Goal: Find specific page/section: Find specific page/section

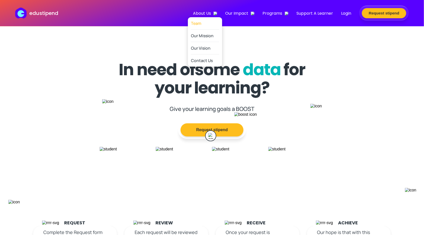
click at [207, 21] on link "Team" at bounding box center [205, 23] width 28 height 12
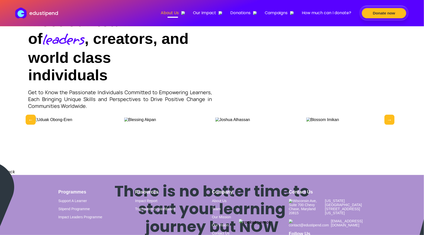
scroll to position [232, 0]
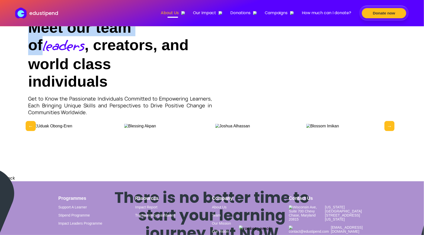
drag, startPoint x: 157, startPoint y: 56, endPoint x: 28, endPoint y: 54, distance: 129.4
click at [28, 54] on div "Meet our team of leaders , creators, and world class individuals Get to Know th…" at bounding box center [212, 73] width 383 height 135
copy h2 "Meet our team of"
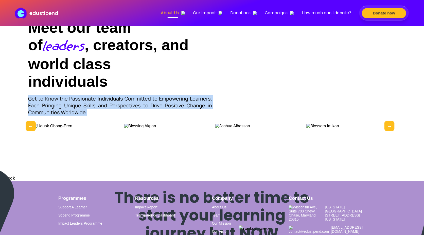
drag, startPoint x: 88, startPoint y: 139, endPoint x: 23, endPoint y: 117, distance: 68.6
click at [23, 117] on div "Meet our team of leaders , creators, and world class individuals Get to Know th…" at bounding box center [212, 73] width 383 height 135
copy p "Get to Know the Passionate Individuals Committed to Empowering Learners, Each B…"
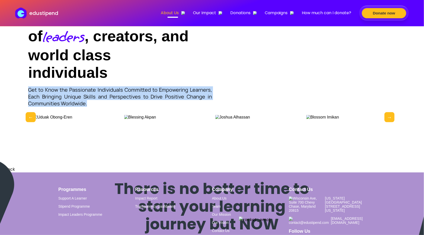
scroll to position [244, 0]
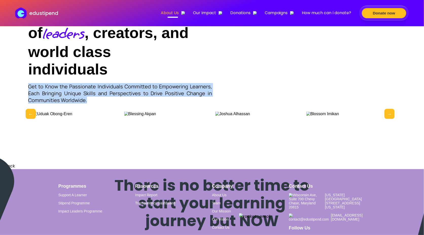
click at [288, 104] on div "Meet our team of leaders , creators, and world class individuals Get to Know th…" at bounding box center [212, 55] width 368 height 97
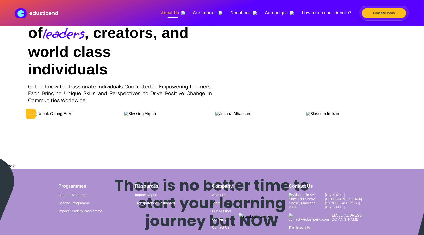
click at [388, 119] on button "Next" at bounding box center [390, 114] width 10 height 10
click at [31, 119] on button "Previous" at bounding box center [31, 114] width 10 height 10
click at [388, 119] on button "Next" at bounding box center [390, 114] width 10 height 10
click at [389, 119] on button "Next" at bounding box center [390, 114] width 10 height 10
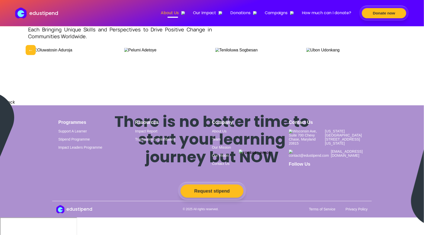
scroll to position [297, 0]
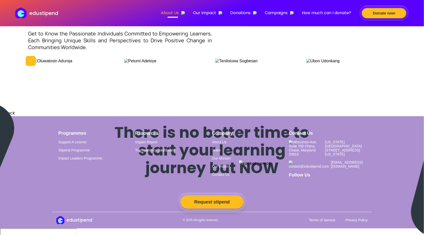
click at [390, 66] on button "Next" at bounding box center [390, 61] width 10 height 10
click at [30, 66] on button "Previous" at bounding box center [31, 61] width 10 height 10
click at [388, 66] on button "Next" at bounding box center [390, 61] width 10 height 10
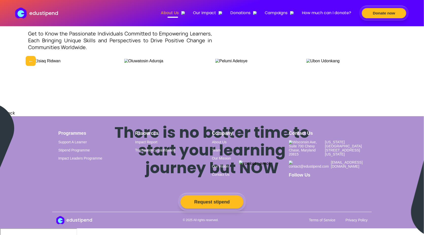
click at [388, 66] on button "Next" at bounding box center [390, 61] width 10 height 10
click at [28, 66] on button "Previous" at bounding box center [31, 61] width 10 height 10
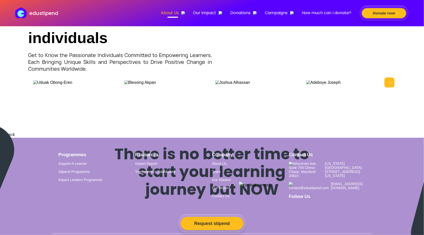
scroll to position [278, 0]
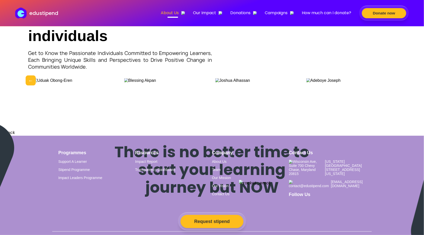
click at [390, 86] on button "Next" at bounding box center [390, 81] width 10 height 10
click at [28, 86] on button "Previous" at bounding box center [31, 81] width 10 height 10
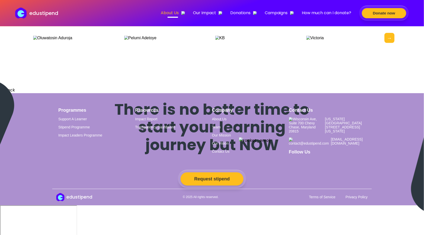
scroll to position [336, 0]
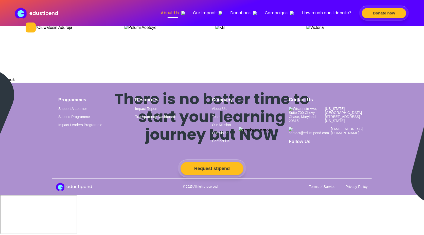
click at [389, 33] on button "Next" at bounding box center [390, 28] width 10 height 10
click at [34, 33] on button "Previous" at bounding box center [31, 28] width 10 height 10
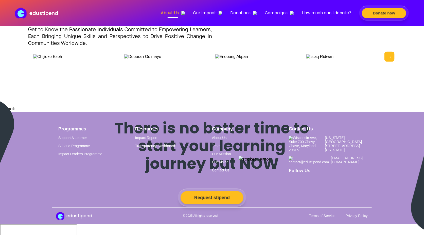
scroll to position [299, 0]
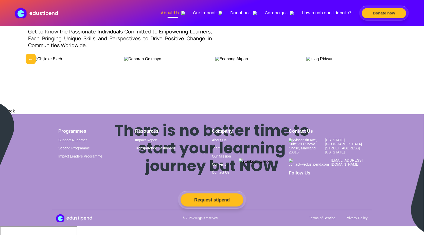
click at [390, 64] on button "Next" at bounding box center [390, 59] width 10 height 10
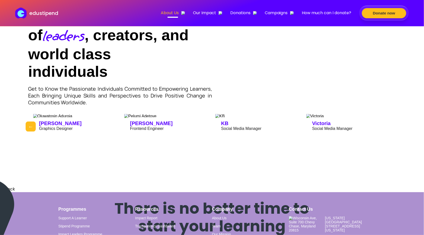
scroll to position [244, 0]
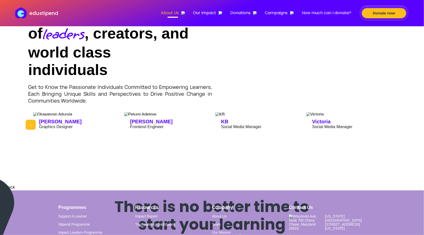
click at [390, 130] on button "Next" at bounding box center [390, 125] width 10 height 10
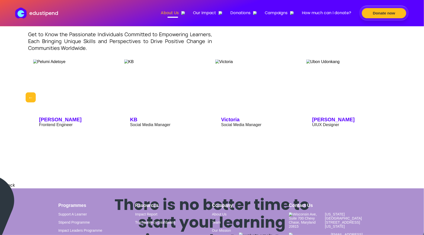
scroll to position [298, 0]
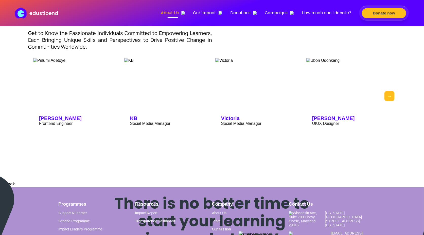
click at [30, 101] on button "Previous" at bounding box center [31, 96] width 10 height 10
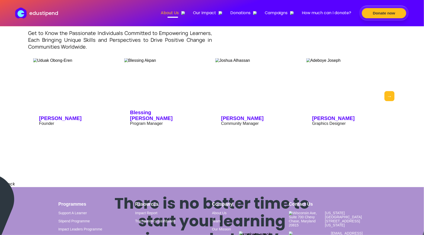
click at [30, 101] on button "Previous" at bounding box center [31, 96] width 10 height 10
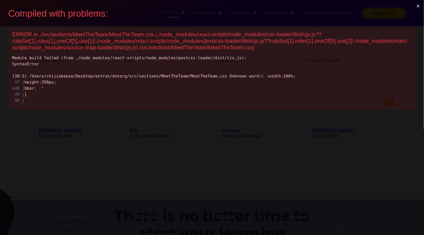
scroll to position [0, 0]
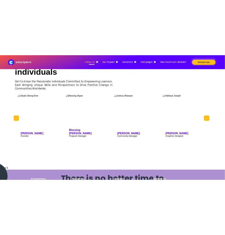
scroll to position [283, 0]
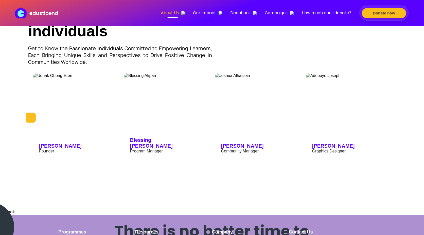
click at [390, 123] on button "Next" at bounding box center [390, 118] width 10 height 10
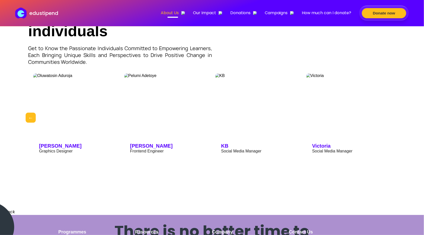
click at [390, 123] on button "Next" at bounding box center [390, 118] width 10 height 10
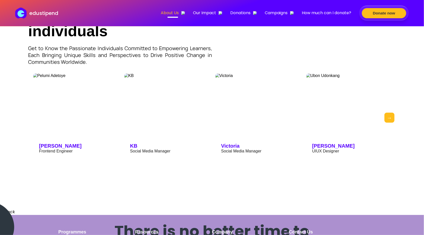
click at [28, 123] on button "Previous" at bounding box center [31, 118] width 10 height 10
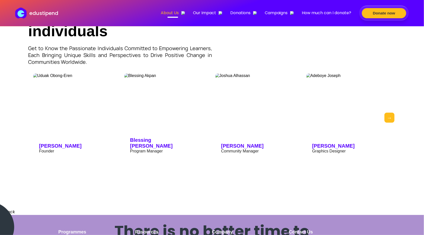
click at [28, 123] on button "Previous" at bounding box center [31, 118] width 10 height 10
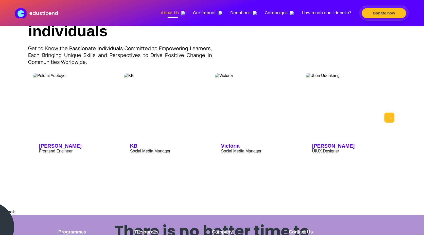
click at [28, 123] on button "Previous" at bounding box center [31, 118] width 10 height 10
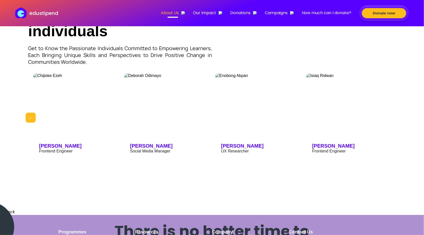
click at [389, 123] on button "Next" at bounding box center [390, 118] width 10 height 10
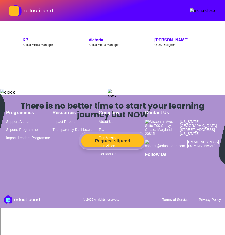
click at [13, 138] on div "There is no better time to start your learning journey but NOW Request stipend" at bounding box center [112, 130] width 225 height 58
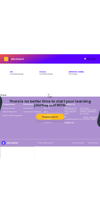
scroll to position [130, 0]
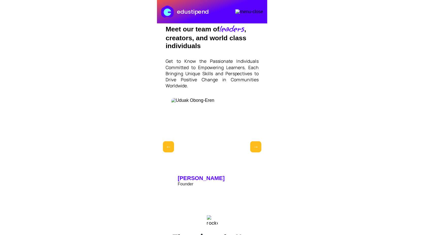
scroll to position [291, 0]
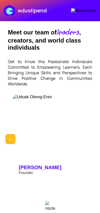
click at [90, 142] on button "Next" at bounding box center [89, 139] width 10 height 10
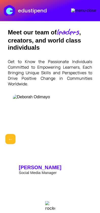
click at [90, 142] on button "Next" at bounding box center [89, 139] width 10 height 10
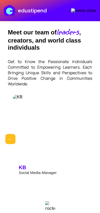
click at [90, 142] on button "Next" at bounding box center [89, 139] width 10 height 10
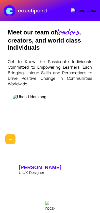
click at [90, 142] on button "Next" at bounding box center [89, 139] width 10 height 10
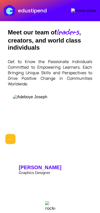
click at [90, 142] on button "Next" at bounding box center [89, 139] width 10 height 10
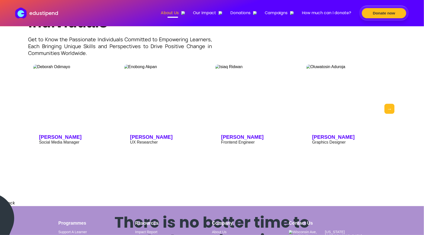
click at [28, 114] on button "Previous" at bounding box center [31, 109] width 10 height 10
